Goal: Navigation & Orientation: Find specific page/section

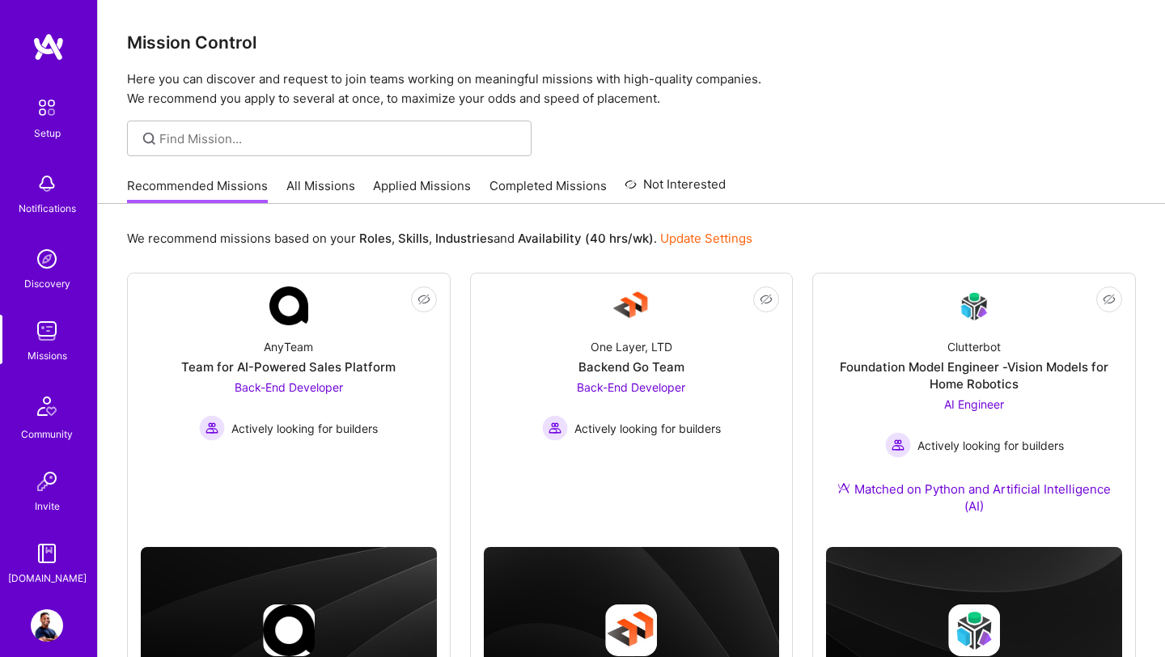
click at [304, 189] on link "All Missions" at bounding box center [321, 190] width 69 height 27
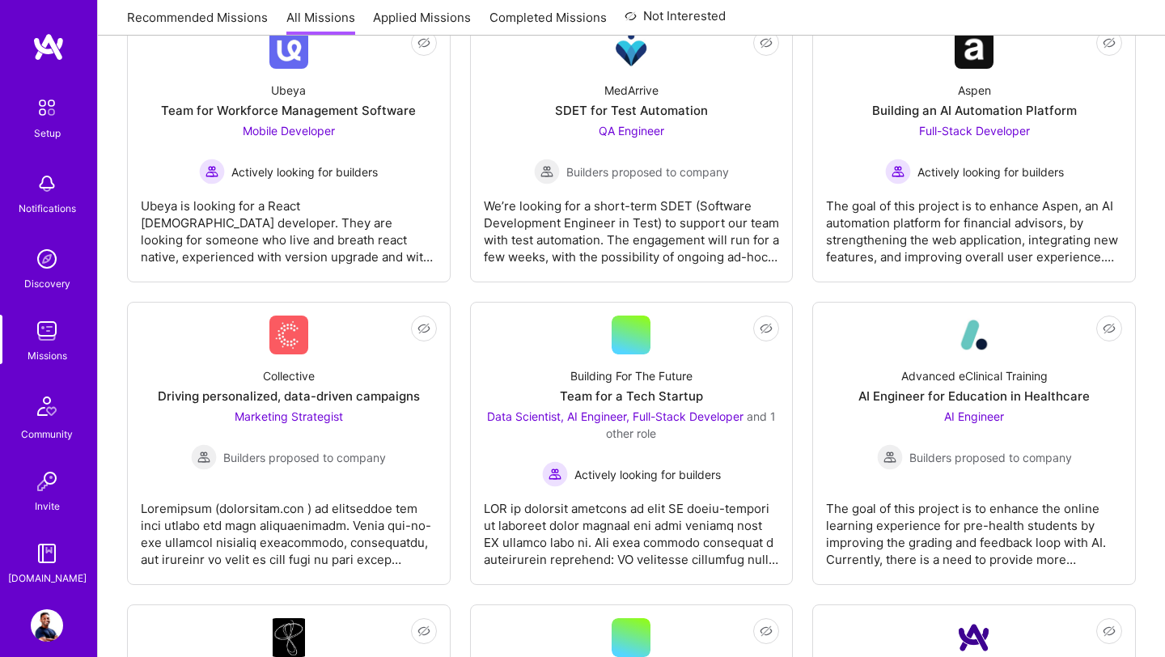
scroll to position [456, 0]
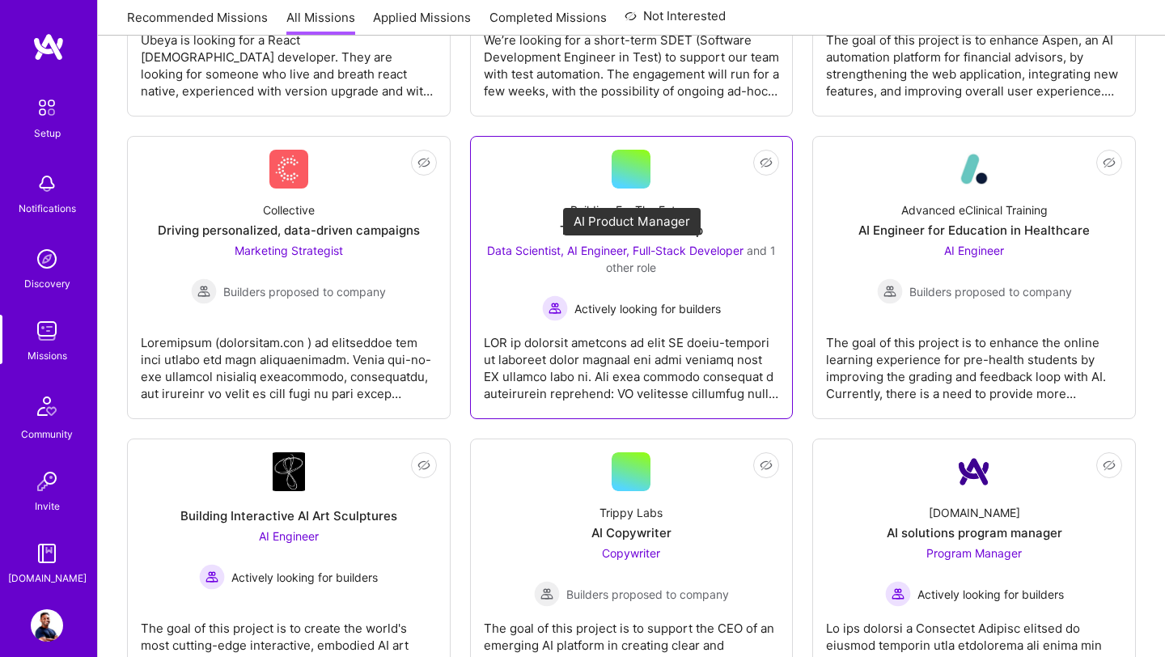
click at [668, 256] on span "Data Scientist, AI Engineer, Full-Stack Developer" at bounding box center [615, 251] width 257 height 14
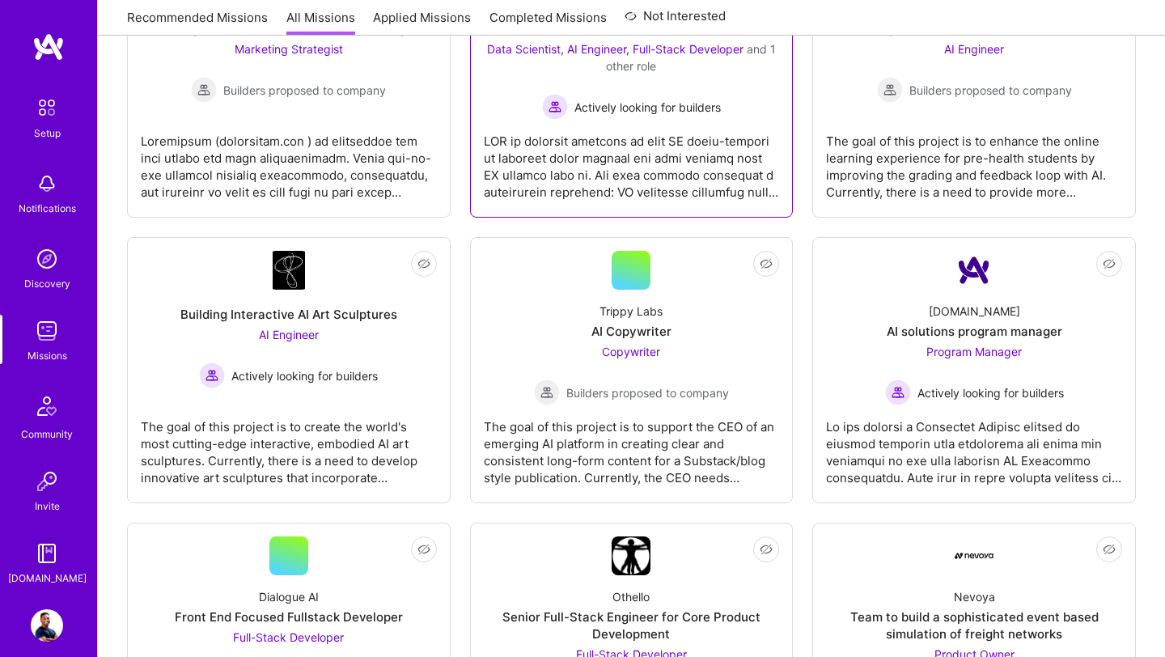
scroll to position [686, 0]
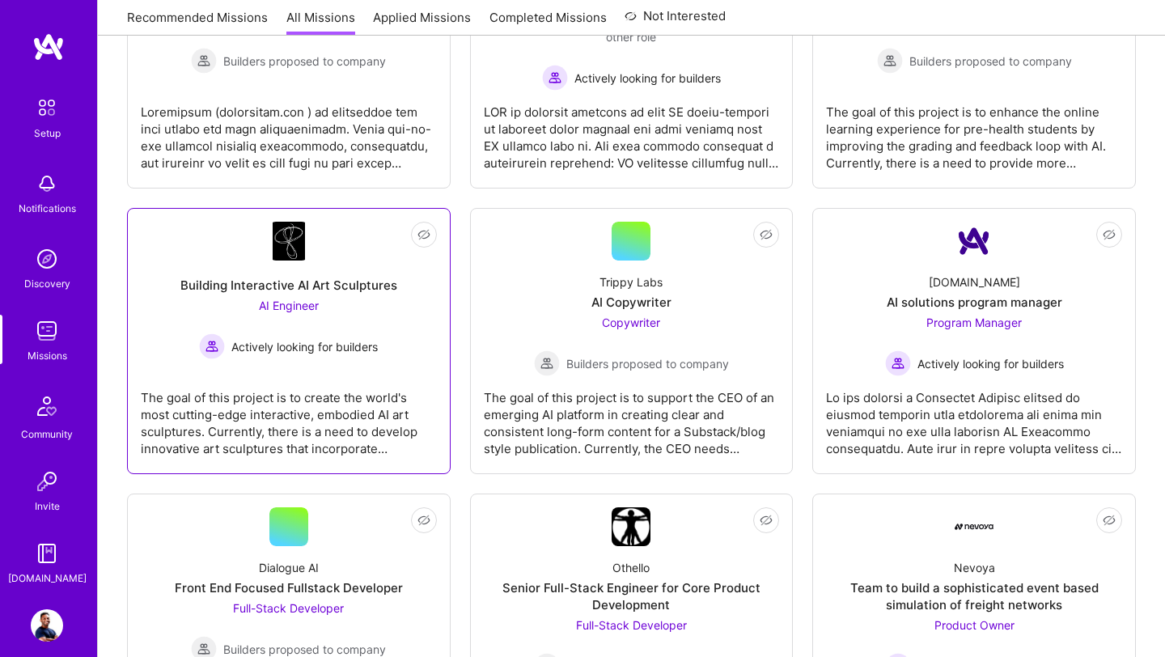
click at [335, 336] on div "Actively looking for builders" at bounding box center [288, 346] width 179 height 26
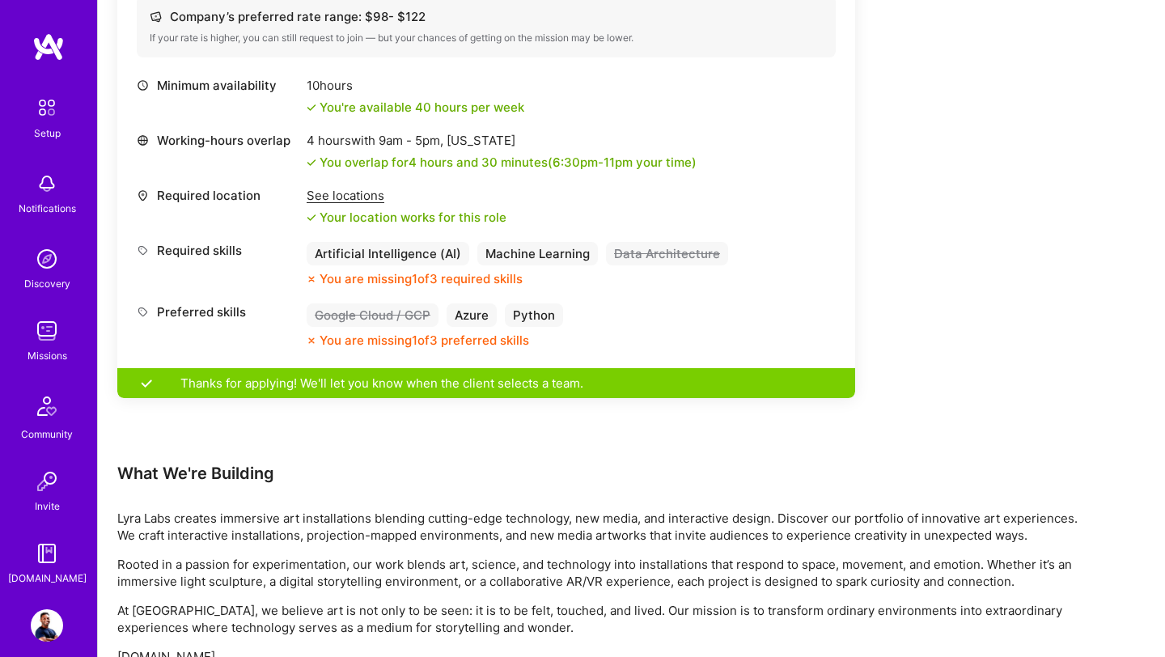
scroll to position [668, 0]
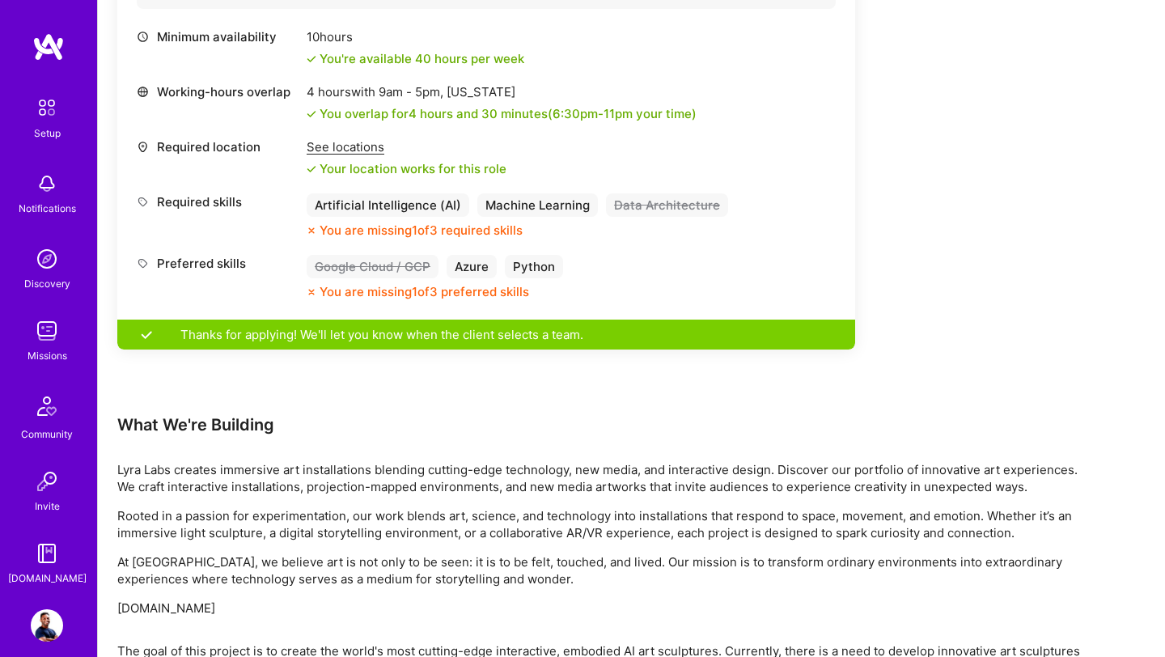
click at [57, 343] on img at bounding box center [47, 331] width 32 height 32
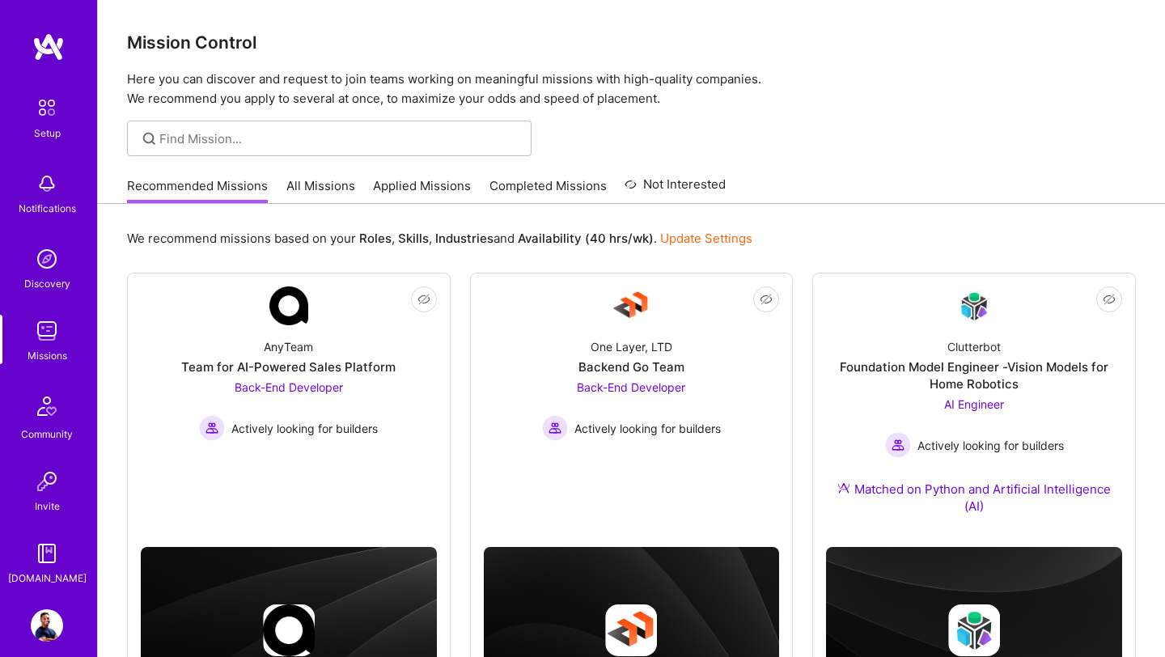
click at [422, 181] on link "Applied Missions" at bounding box center [422, 190] width 98 height 27
